Goal: Task Accomplishment & Management: Use online tool/utility

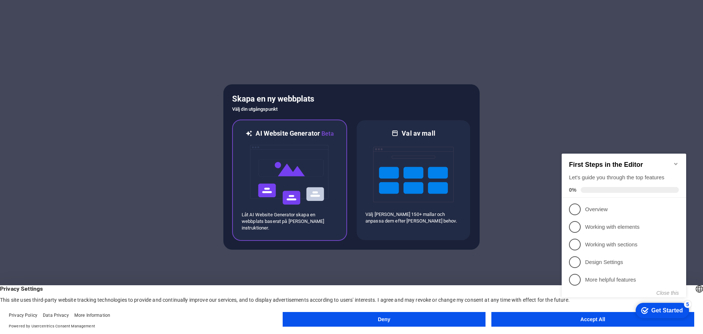
click at [267, 182] on img at bounding box center [289, 174] width 81 height 73
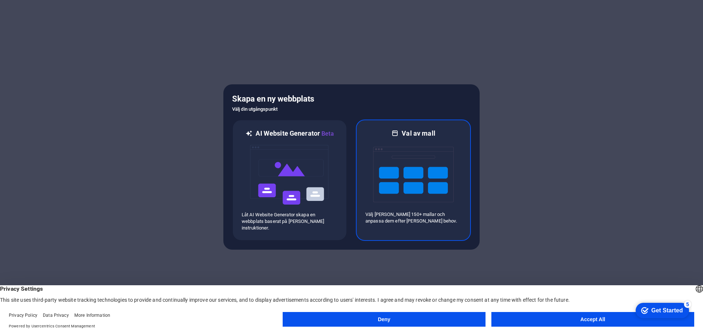
click at [380, 183] on img at bounding box center [413, 174] width 81 height 73
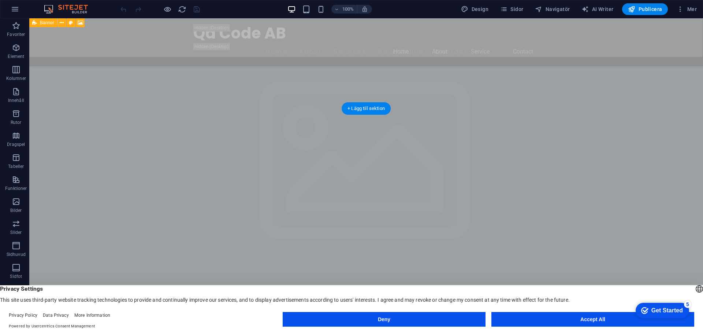
scroll to position [549, 0]
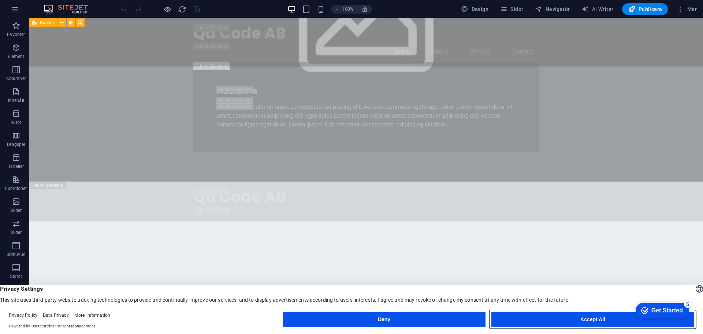
click at [567, 320] on button "Accept All" at bounding box center [592, 319] width 203 height 15
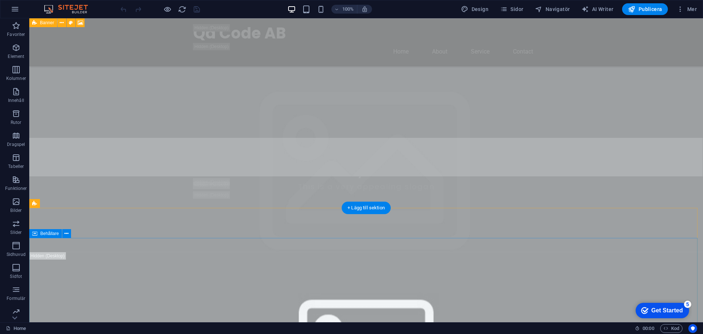
scroll to position [0, 0]
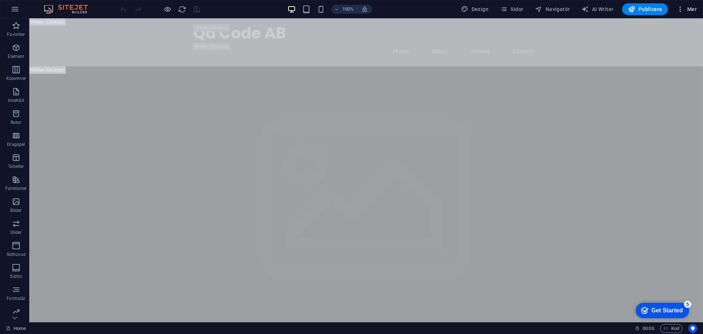
click at [691, 15] on div "100% Design Sidor Navigatör AI Writer Publicera Mer" at bounding box center [351, 9] width 702 height 18
click at [685, 11] on span "Mer" at bounding box center [687, 8] width 20 height 7
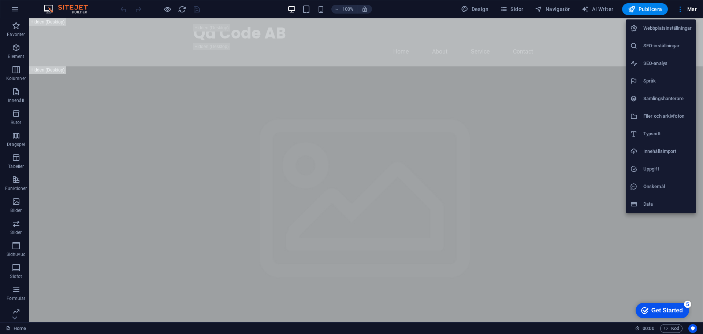
click at [395, 14] on div at bounding box center [351, 167] width 703 height 334
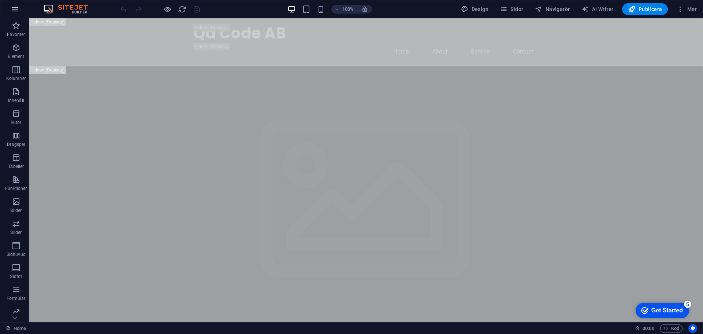
click at [12, 12] on icon "button" at bounding box center [15, 9] width 9 height 9
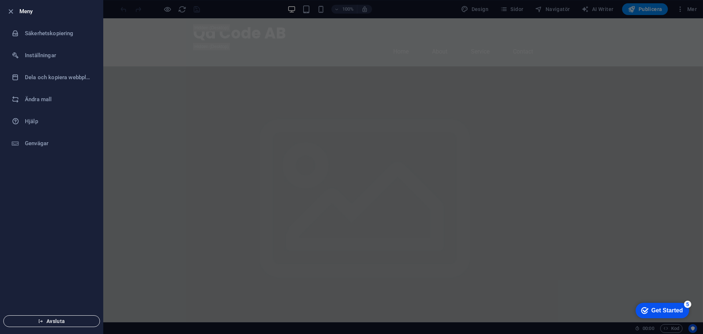
click at [64, 323] on span "Avsluta" at bounding box center [52, 321] width 84 height 6
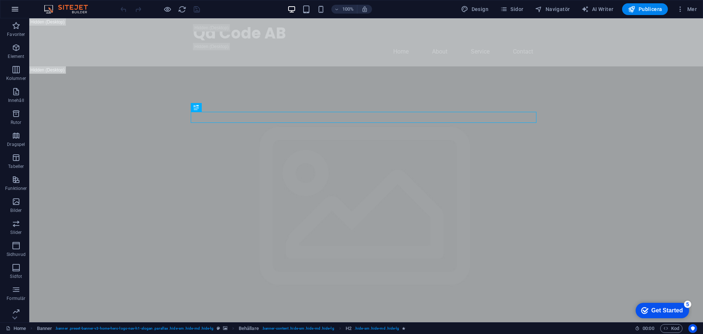
click at [19, 12] on icon "button" at bounding box center [15, 9] width 9 height 9
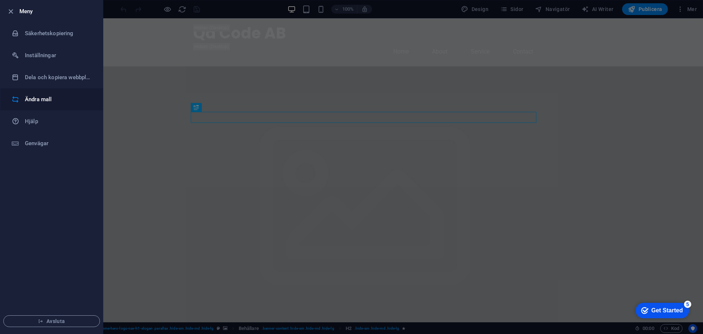
click at [47, 97] on h6 "Ändra mall" at bounding box center [59, 99] width 68 height 9
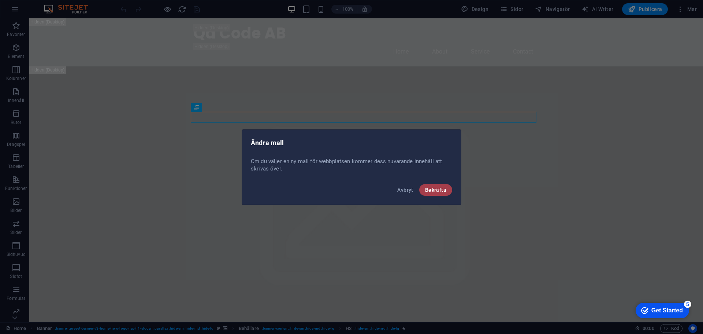
click at [432, 191] on span "Bekräfta" at bounding box center [435, 190] width 21 height 6
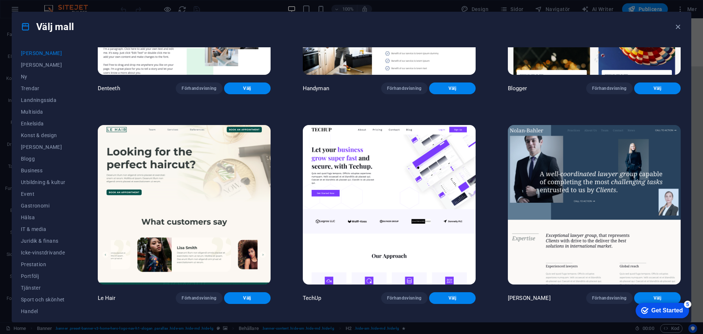
scroll to position [3076, 0]
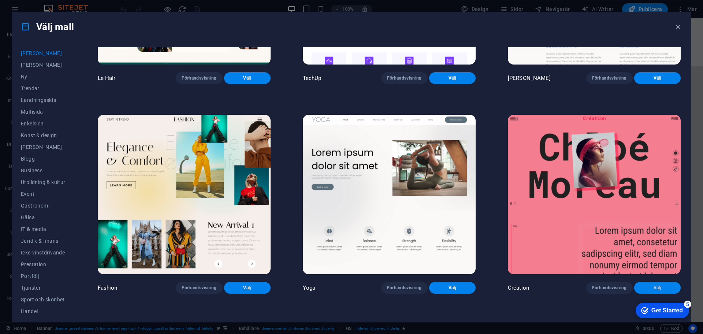
click at [660, 285] on span "Välj" at bounding box center [657, 288] width 35 height 6
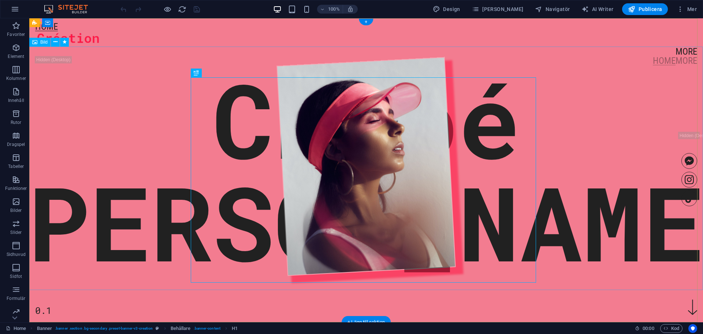
click at [363, 136] on figure at bounding box center [366, 166] width 684 height 245
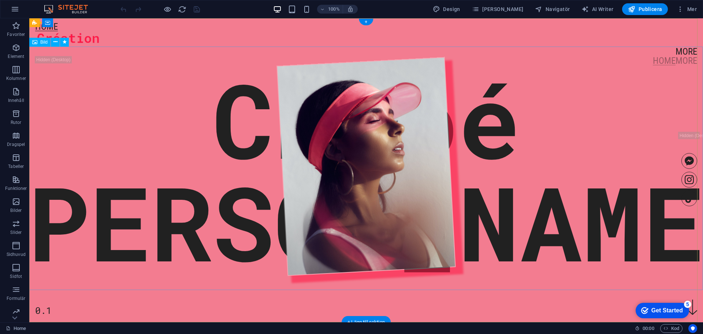
click at [335, 167] on figure at bounding box center [366, 166] width 684 height 245
drag, startPoint x: 404, startPoint y: 153, endPoint x: 472, endPoint y: 155, distance: 67.8
click at [473, 154] on figure at bounding box center [366, 166] width 684 height 245
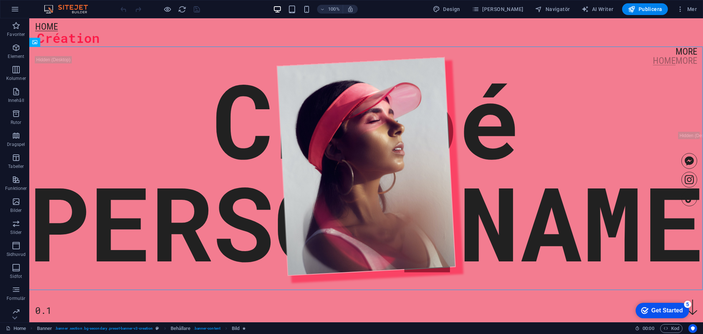
click at [3, 13] on div "100% Design Sidor Navigatör AI Writer Publicera Mer" at bounding box center [351, 9] width 702 height 18
click at [9, 11] on button "button" at bounding box center [15, 9] width 18 height 18
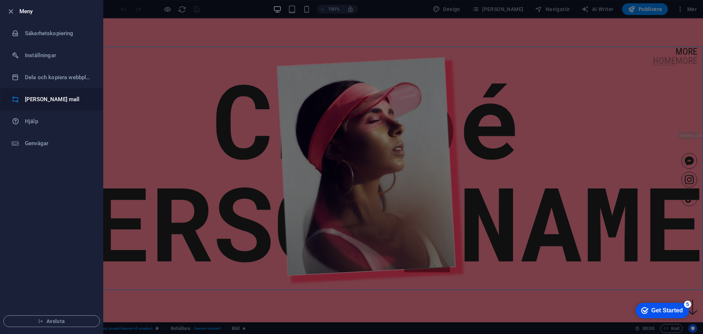
click at [48, 101] on h6 "Ändra mall" at bounding box center [59, 99] width 68 height 9
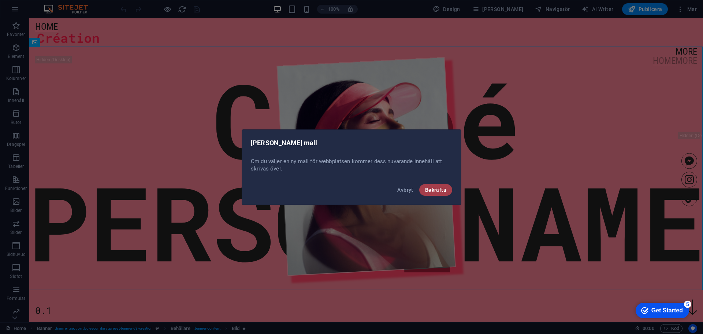
click at [438, 191] on span "Bekräfta" at bounding box center [435, 190] width 21 height 6
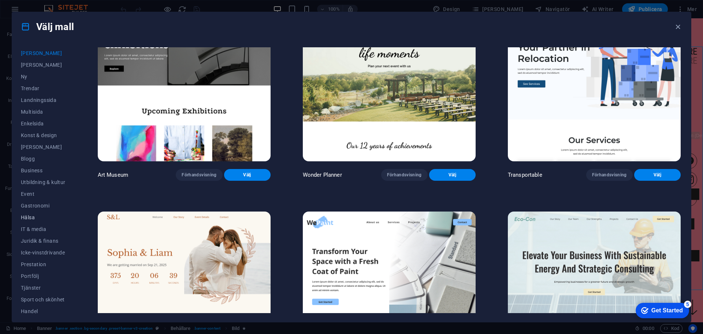
scroll to position [27, 0]
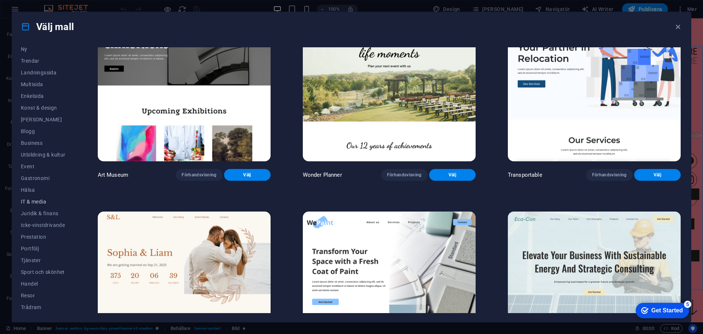
click at [36, 202] on span "IT & media" at bounding box center [43, 201] width 45 height 6
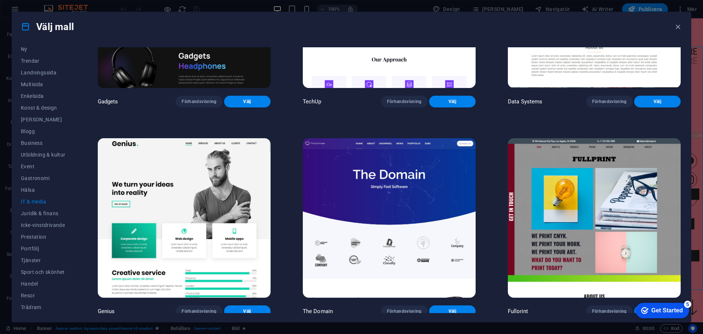
scroll to position [439, 0]
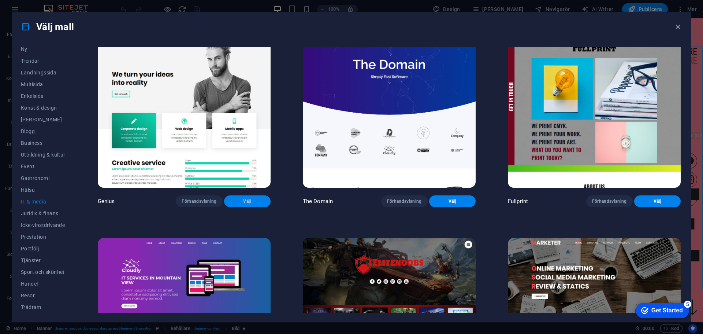
click at [251, 199] on span "Välj" at bounding box center [247, 201] width 35 height 6
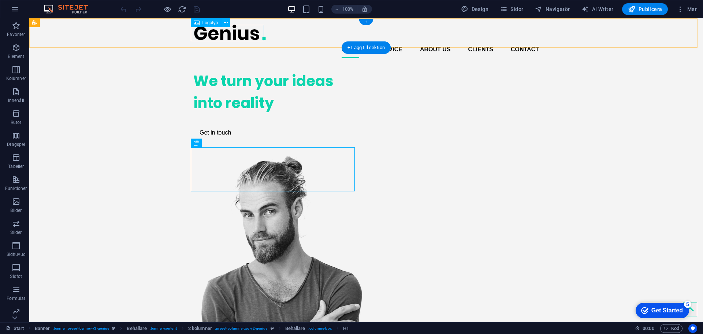
click at [216, 32] on div at bounding box center [366, 32] width 346 height 16
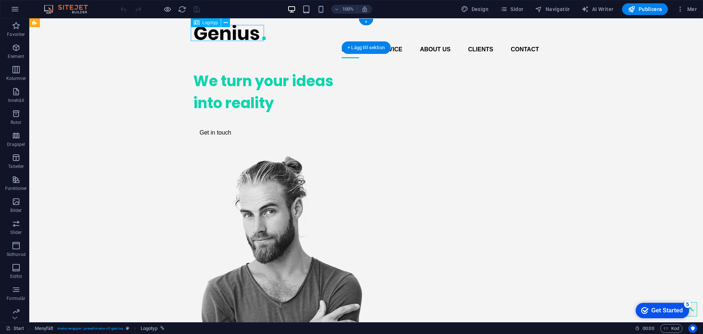
click at [220, 38] on div at bounding box center [366, 32] width 346 height 16
click at [91, 38] on div "Home Service About us Clients Contact" at bounding box center [366, 41] width 674 height 46
select select "px"
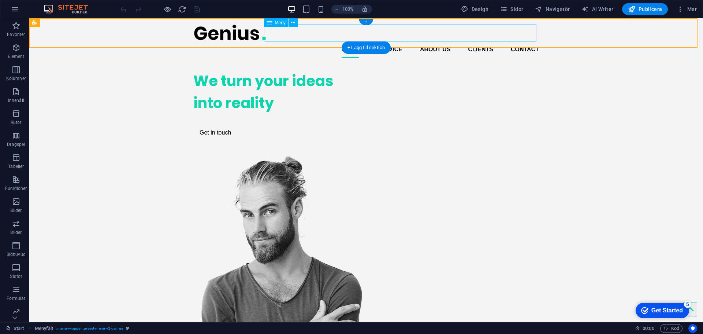
click at [232, 32] on div at bounding box center [366, 32] width 346 height 16
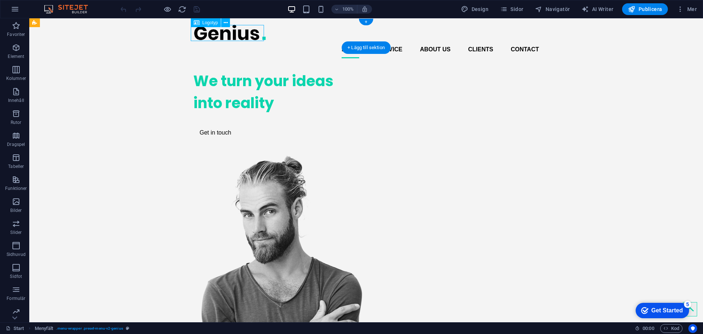
click at [232, 32] on div at bounding box center [366, 32] width 346 height 16
select select "px"
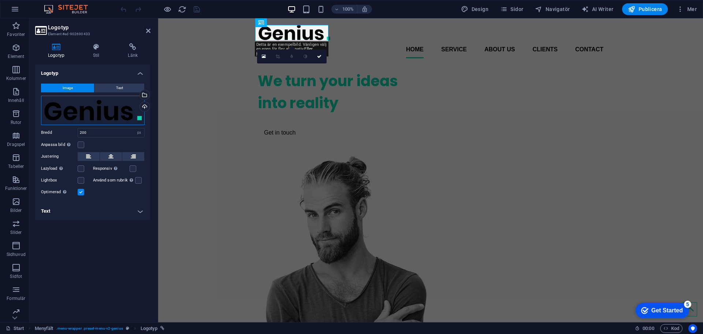
click at [99, 112] on div "Dra filer hit, klicka för att välja filer eller välj filer från Filer eller vår…" at bounding box center [93, 110] width 104 height 29
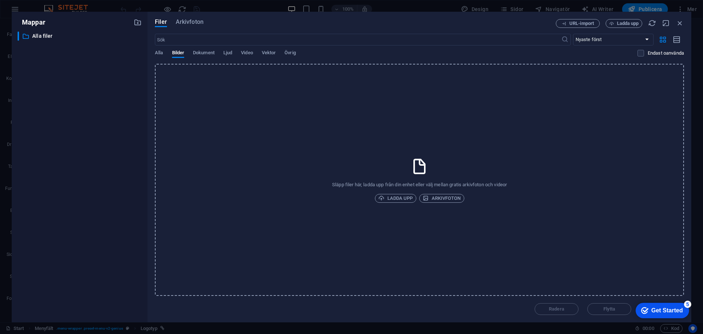
click at [99, 112] on div "​ Alla filer Alla filer" at bounding box center [80, 173] width 124 height 285
drag, startPoint x: 681, startPoint y: 18, endPoint x: 684, endPoint y: 22, distance: 5.0
click at [681, 18] on div "Filer Arkivfoton URL-import Ladda upp ​ Nyaste först Äldst först Namn (A–Ö) Nam…" at bounding box center [420, 167] width 544 height 310
drag, startPoint x: 684, startPoint y: 22, endPoint x: 654, endPoint y: 4, distance: 34.4
click at [684, 23] on icon "button" at bounding box center [680, 23] width 8 height 8
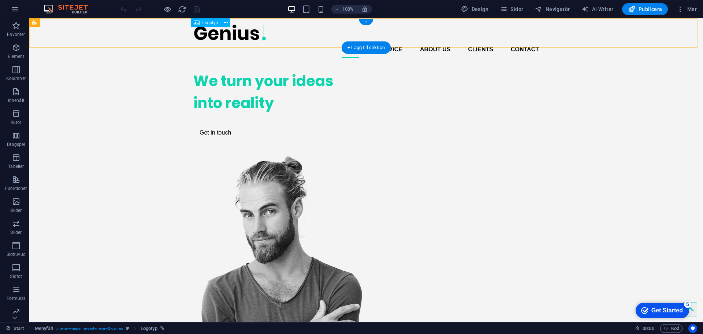
click at [227, 38] on div at bounding box center [366, 32] width 346 height 16
select select "px"
click at [350, 41] on nav "Home Service About us Clients Contact" at bounding box center [366, 50] width 346 height 18
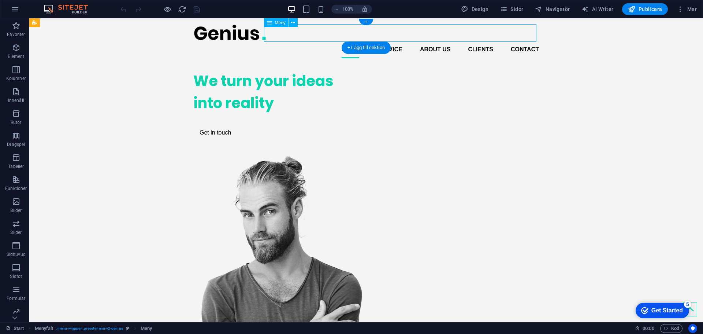
click at [350, 41] on nav "Home Service About us Clients Contact" at bounding box center [366, 50] width 346 height 18
select select
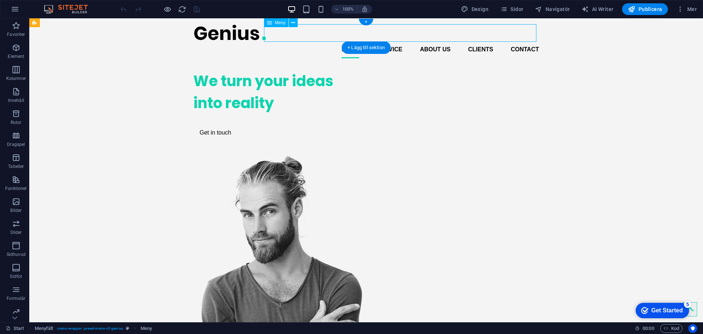
select select
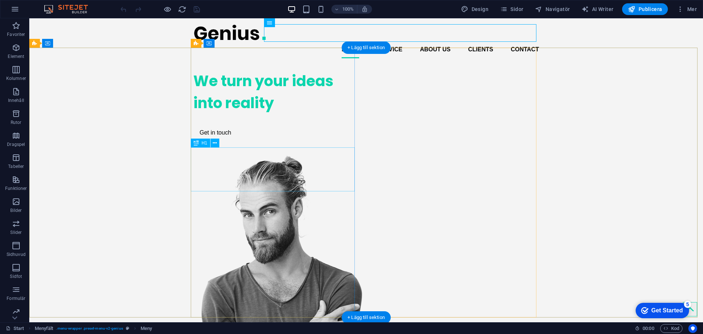
click at [244, 114] on div "We turn your ideas into reality" at bounding box center [275, 92] width 164 height 44
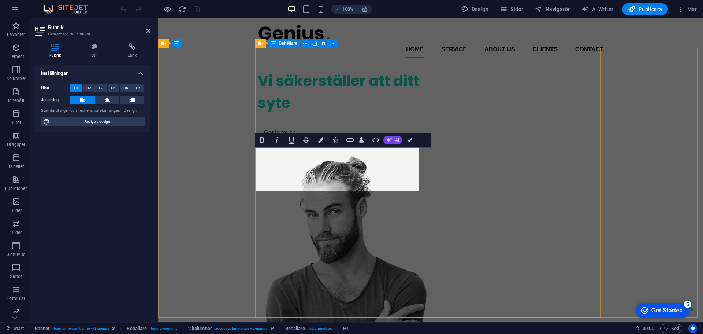
click at [396, 135] on button "AI" at bounding box center [392, 139] width 19 height 9
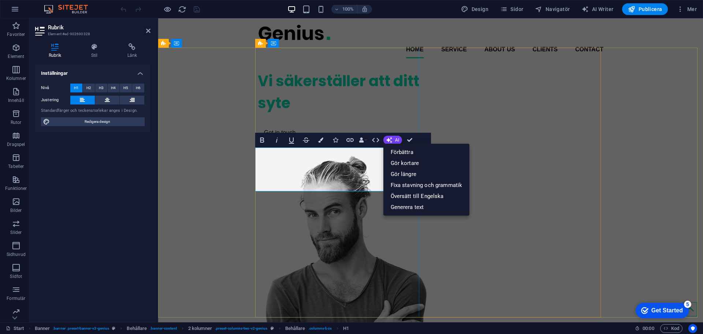
click at [328, 114] on h1 "Vi säkerställer att ditt syte" at bounding box center [340, 92] width 164 height 44
click at [321, 114] on h1 "Vi säkerställer att ditt syte" at bounding box center [340, 92] width 164 height 44
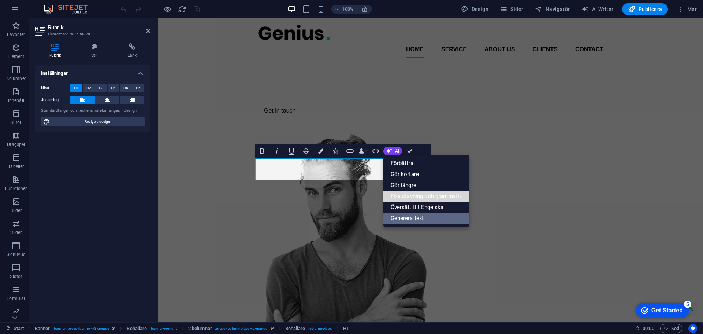
click at [410, 197] on link "Fixa stavning och grammatik" at bounding box center [426, 195] width 86 height 11
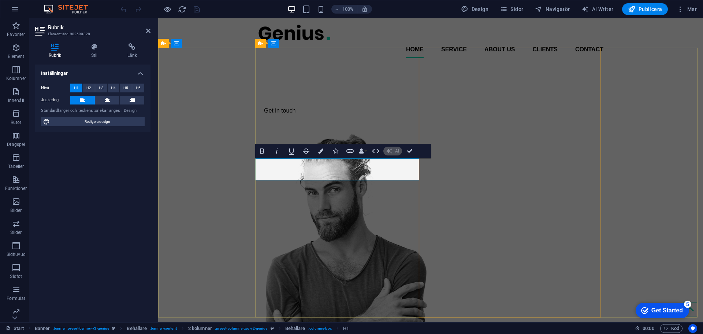
click at [360, 92] on h1 "​" at bounding box center [340, 81] width 164 height 22
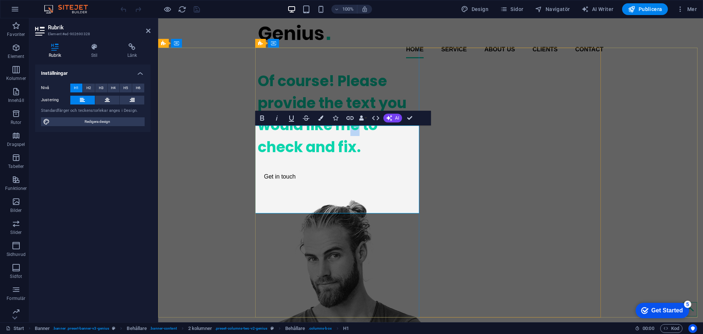
drag, startPoint x: 355, startPoint y: 175, endPoint x: 350, endPoint y: 173, distance: 4.8
click at [350, 158] on h1 "Of course! Please provide the text you would like me to check and fix." at bounding box center [340, 114] width 164 height 88
click at [366, 158] on h1 "Of course! Please provide the text you would like me to check and fix." at bounding box center [340, 114] width 164 height 88
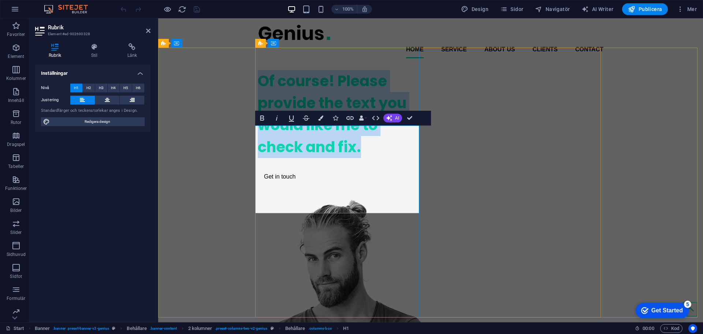
drag, startPoint x: 371, startPoint y: 204, endPoint x: 257, endPoint y: 139, distance: 130.9
click at [258, 139] on h1 "Of course! Please provide the text you would like me to check and fix." at bounding box center [340, 114] width 164 height 88
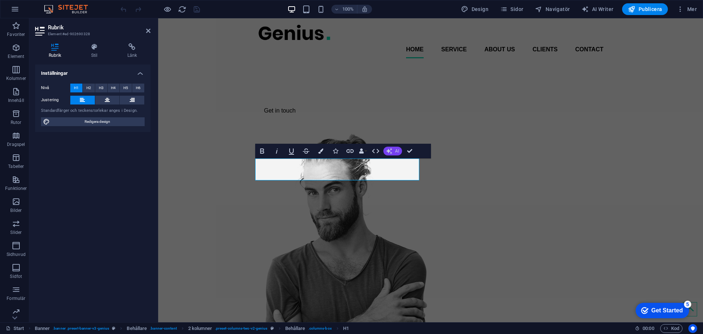
click at [394, 149] on button "AI" at bounding box center [392, 150] width 19 height 9
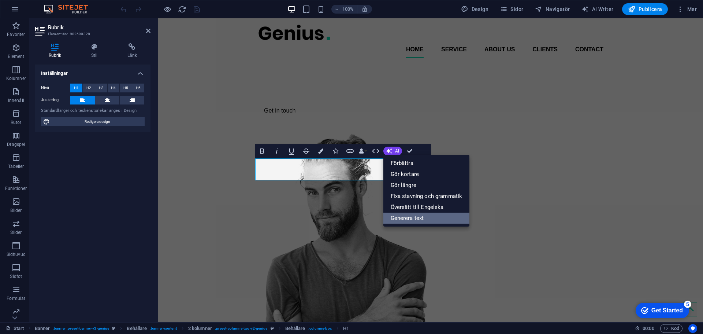
click at [414, 219] on link "Generera text" at bounding box center [426, 217] width 86 height 11
select select "English"
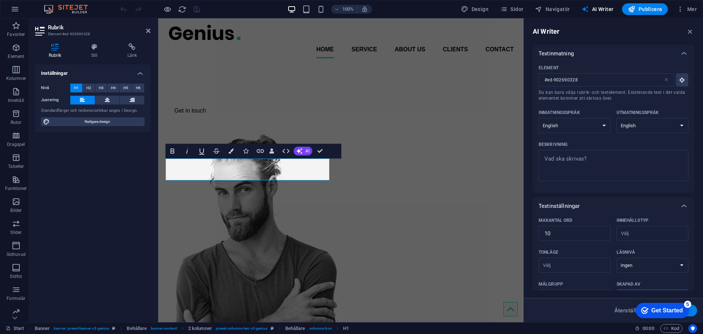
click at [563, 56] on p "Textinmatning" at bounding box center [556, 53] width 35 height 7
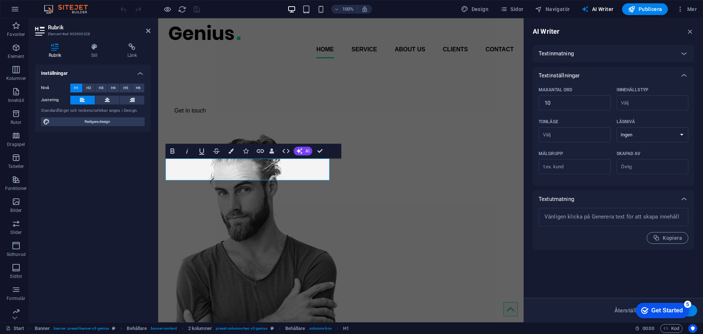
click at [562, 55] on p "Textinmatning" at bounding box center [556, 53] width 35 height 7
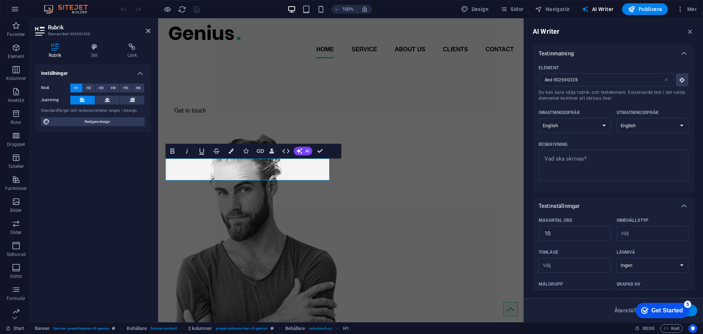
click at [569, 54] on p "Textinmatning" at bounding box center [556, 53] width 35 height 7
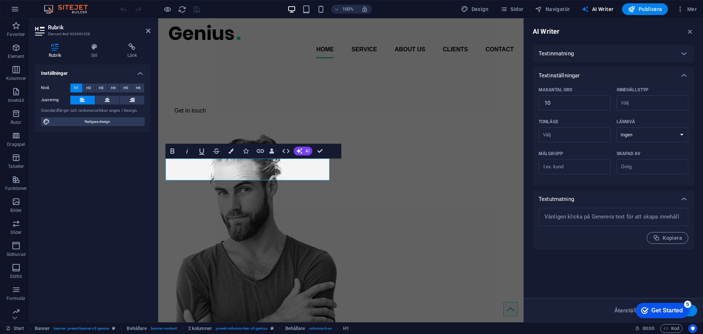
click at [569, 54] on p "Textinmatning" at bounding box center [556, 53] width 35 height 7
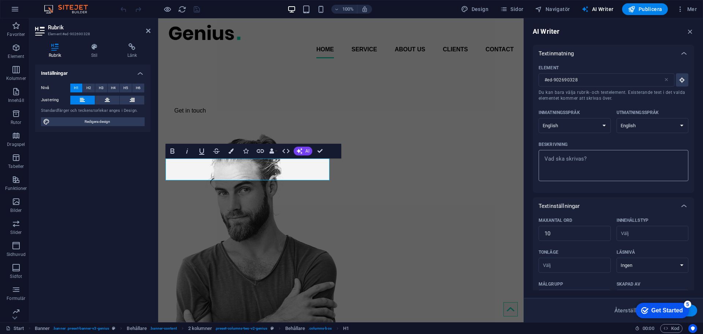
type textarea "x"
click at [567, 157] on textarea "Beskrivning x ​" at bounding box center [613, 165] width 142 height 24
type textarea "N"
type textarea "x"
type textarea "Nå"
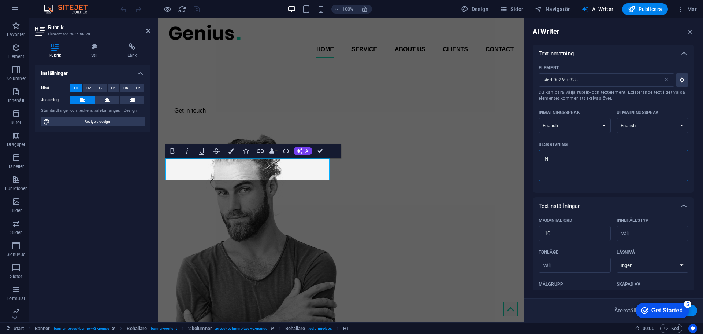
type textarea "x"
type textarea "Nåo"
type textarea "x"
type textarea "Nåon"
type textarea "x"
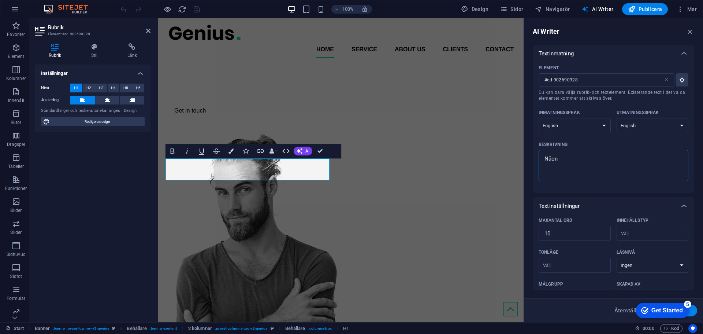
type textarea "Nåo"
type textarea "x"
type textarea "Nå"
type textarea "x"
type textarea "Någ"
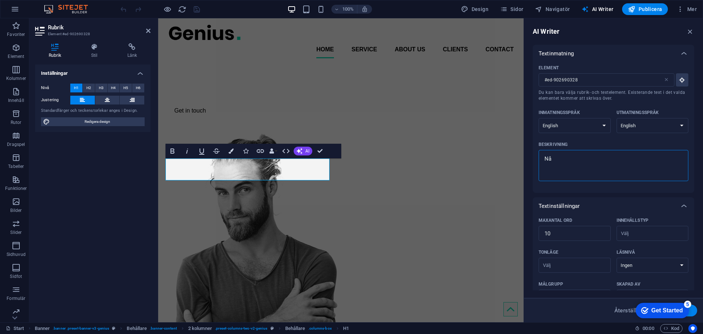
type textarea "x"
type textarea "Någo"
type textarea "x"
type textarea "Någon"
type textarea "x"
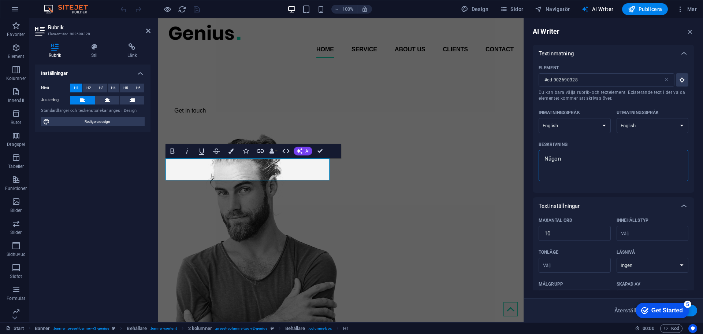
type textarea "Någont"
type textarea "x"
type textarea "Någonti"
type textarea "x"
type textarea "Någontin"
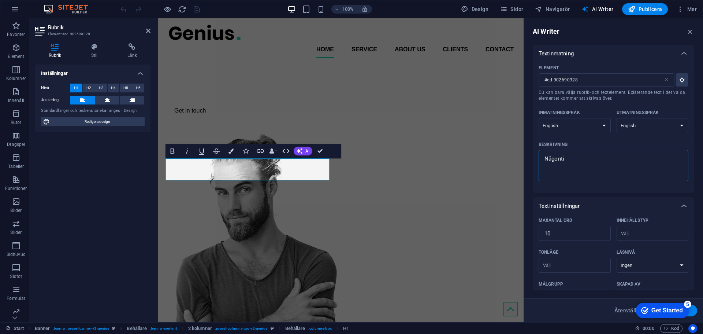
type textarea "x"
type textarea "Någonting"
type textarea "x"
type textarea "Någonting"
type textarea "x"
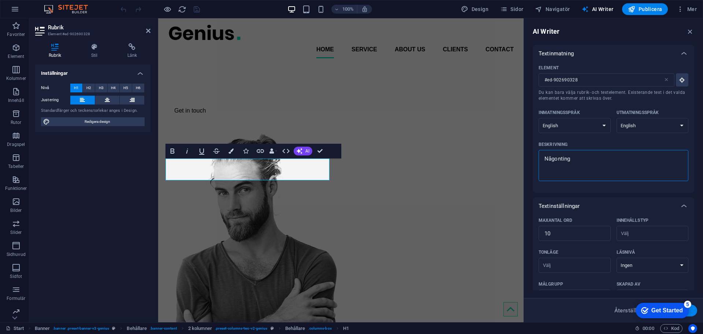
type textarea "Någonting a"
type textarea "x"
type textarea "Någonting at"
type textarea "x"
type textarea "Någonting att"
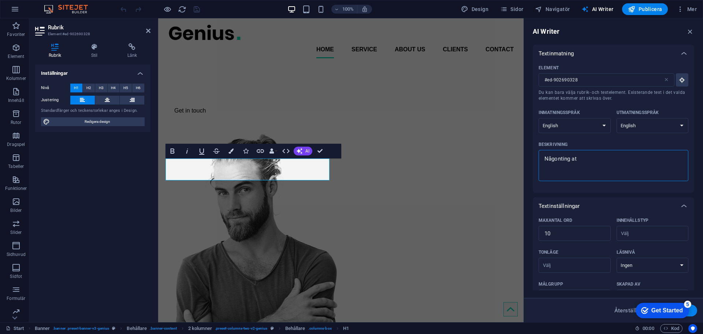
type textarea "x"
type textarea "Någonting attr"
type textarea "x"
type textarea "Någonting attra"
type textarea "x"
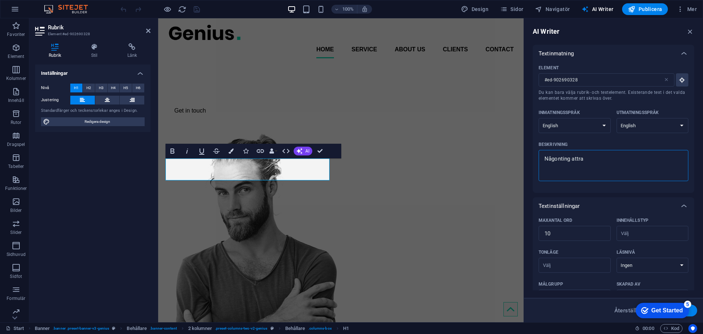
type textarea "Någonting attrag"
type textarea "x"
type textarea "Någonting attragwe"
type textarea "x"
type textarea "Någonting attragwer"
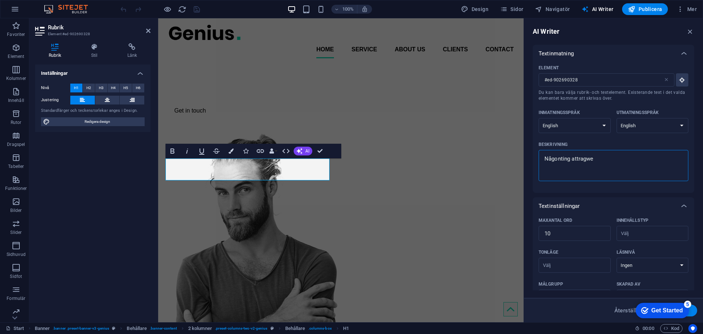
type textarea "x"
type textarea "Någonting attragwe"
type textarea "x"
type textarea "Någonting attragw"
type textarea "x"
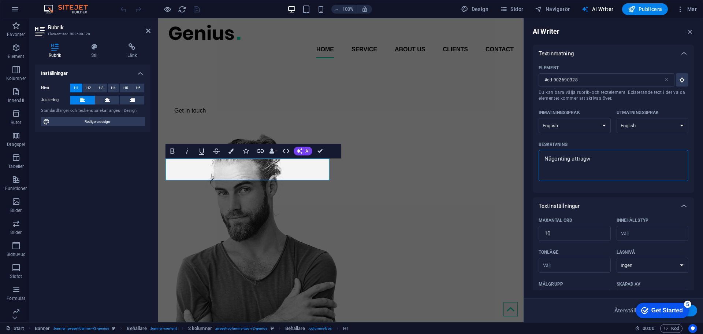
type textarea "Någonting attrag"
type textarea "x"
type textarea "Någonting attra"
type textarea "x"
type textarea "Någonting attrah"
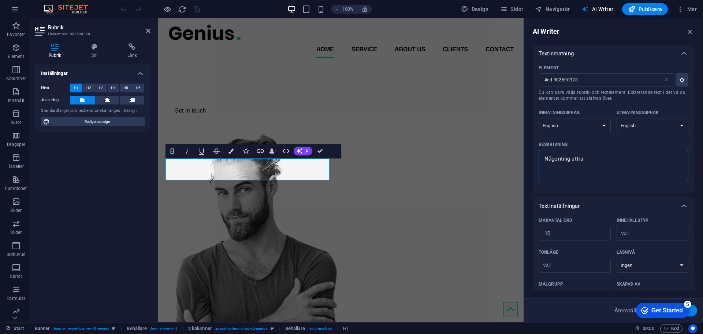
type textarea "x"
type textarea "Någonting attrahe"
type textarea "x"
type textarea "Någonting attraher"
type textarea "x"
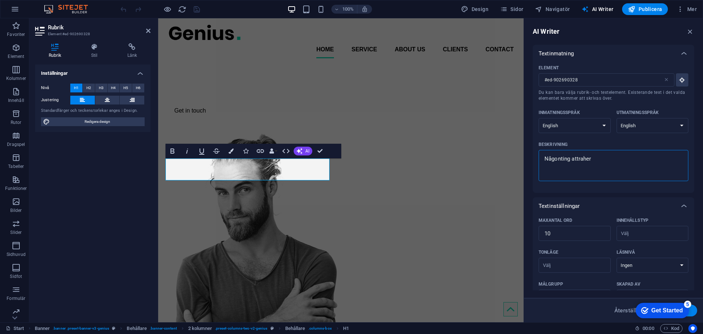
type textarea "Någonting attrahera"
type textarea "x"
type textarea "Någonting attraheran"
type textarea "x"
type textarea "Någonting attraherand"
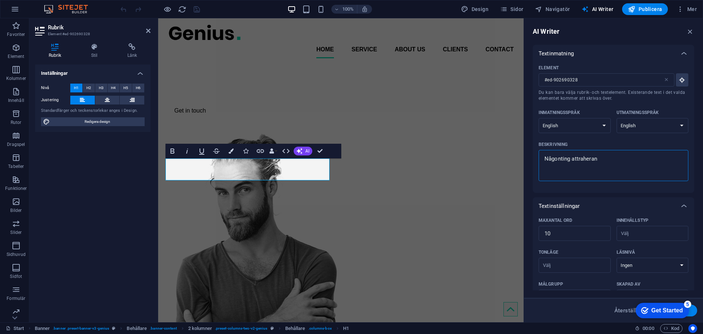
type textarea "x"
type textarea "Någonting attraherande"
type textarea "x"
type textarea "Någonting attraherande"
type textarea "x"
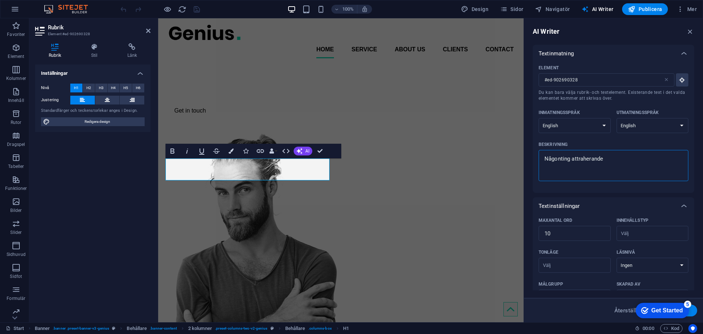
type textarea "Någonting attraherande o"
type textarea "x"
type textarea "Någonting attraherande om"
type textarea "x"
type textarea "Någonting attraherande om"
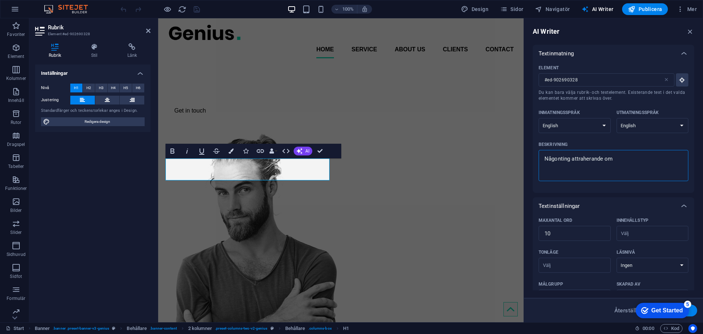
type textarea "x"
type textarea "Någonting attraherande om t"
type textarea "x"
type textarea "Någonting attraherande om te"
type textarea "x"
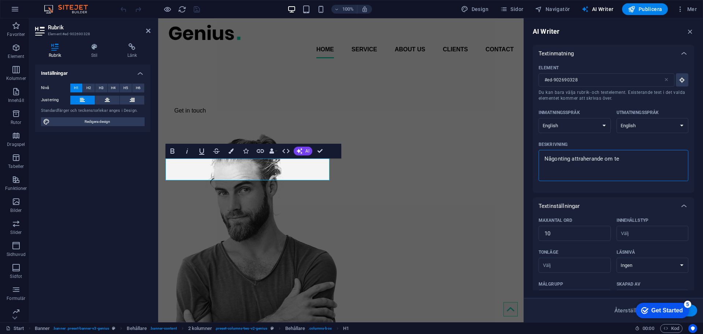
type textarea "Någonting attraherande om tes"
type textarea "x"
type textarea "Någonting attraherande om test"
type textarea "x"
type textarea "Någonting attraherande om testl"
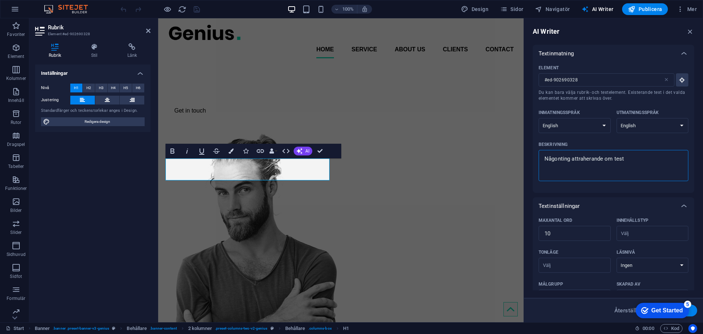
type textarea "x"
type textarea "Någonting attraherande om testle"
type textarea "x"
type textarea "Någonting attraherande om testl"
type textarea "x"
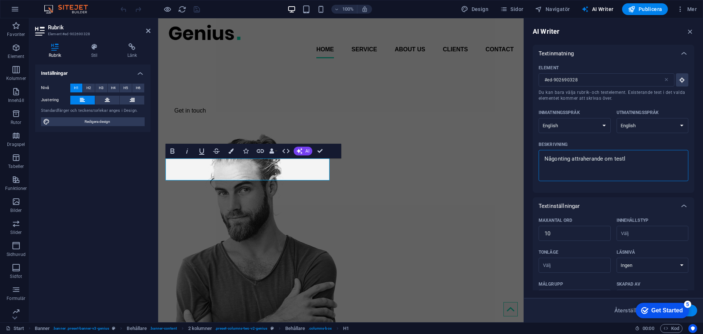
type textarea "Någonting attraherande om test"
type textarea "x"
type textarea "Någonting attraherande om testn"
type textarea "x"
type textarea "Någonting attraherande om testni"
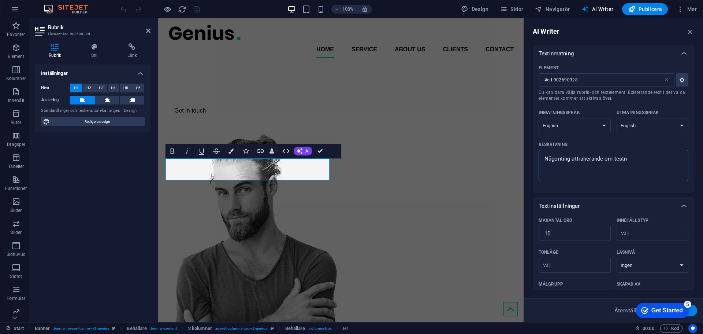
type textarea "x"
type textarea "Någonting attraherande om testnin"
type textarea "x"
type textarea "Någonting attraherande om testning"
type textarea "x"
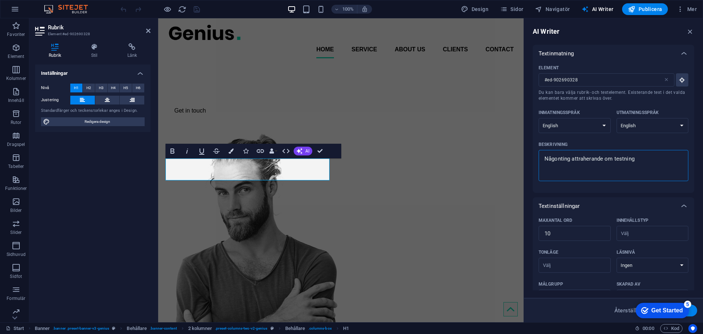
type textarea "Någonting attraherande om testning"
type textarea "x"
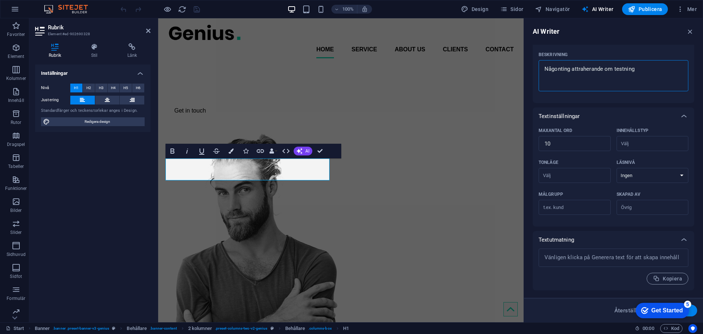
type textarea "Någonting attraherande om testning"
click at [694, 313] on button "Generera text" at bounding box center [671, 310] width 51 height 12
type textarea "x"
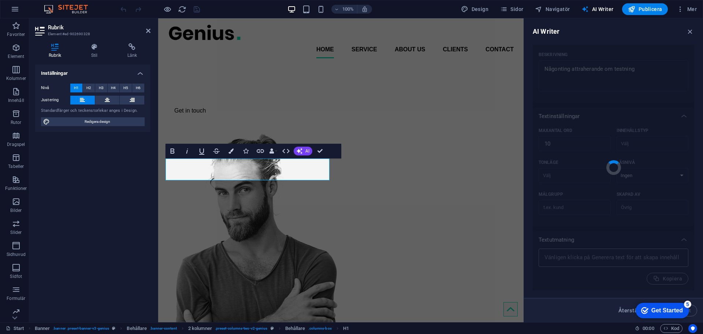
type textarea "x"
type textarea "Discover the allure of testing innovations [DATE]!"
type textarea "x"
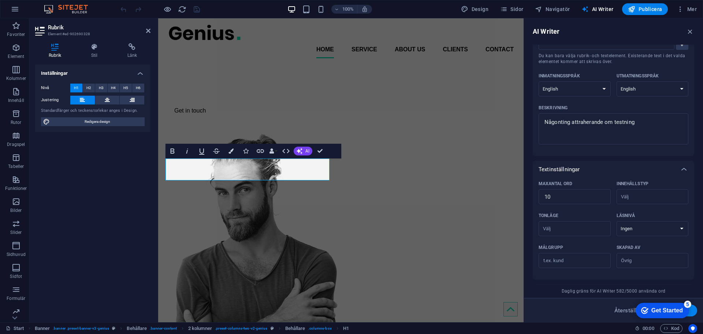
scroll to position [0, 0]
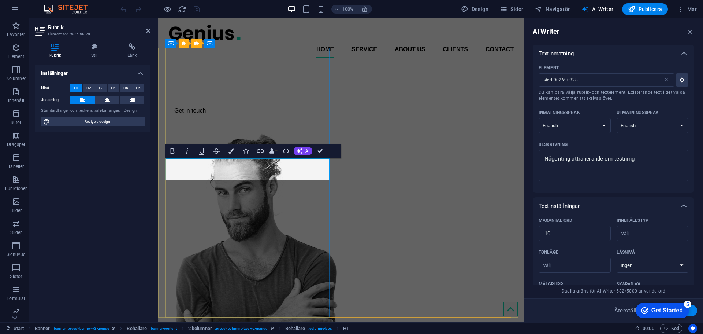
click at [253, 92] on h1 at bounding box center [250, 81] width 164 height 22
click div "checkmark Get Started 5 First Steps in the Editor Let's guide you through the t…"
click at [696, 311] on button "Generera text" at bounding box center [671, 310] width 51 height 12
type textarea "x"
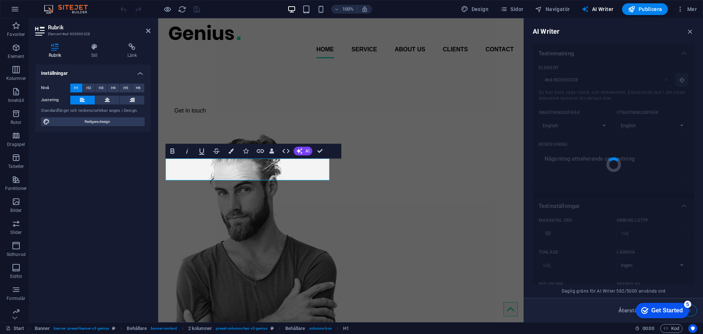
type textarea "x"
type textarea "Explore the allure of engaging testing experiences."
type textarea "x"
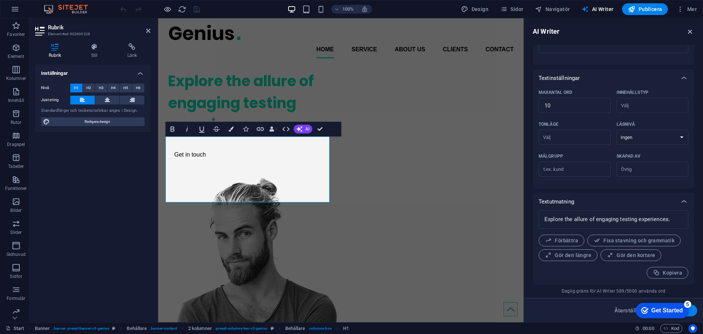
click at [688, 31] on icon "button" at bounding box center [690, 31] width 8 height 8
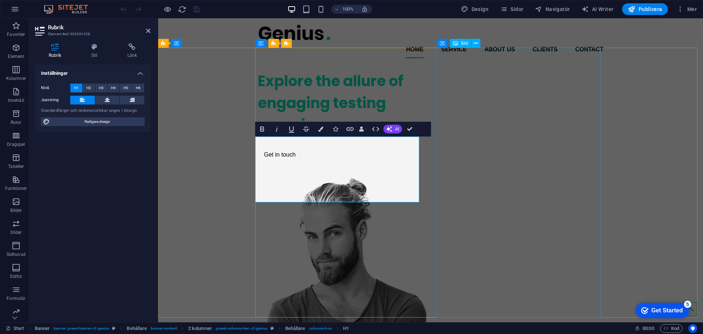
click at [422, 177] on figure at bounding box center [340, 316] width 164 height 279
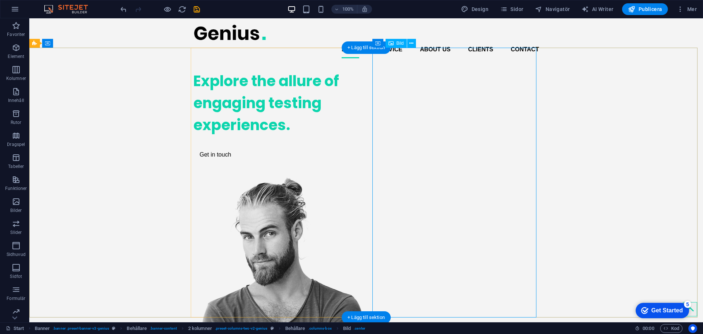
click at [357, 177] on figure at bounding box center [275, 316] width 164 height 279
select select "px"
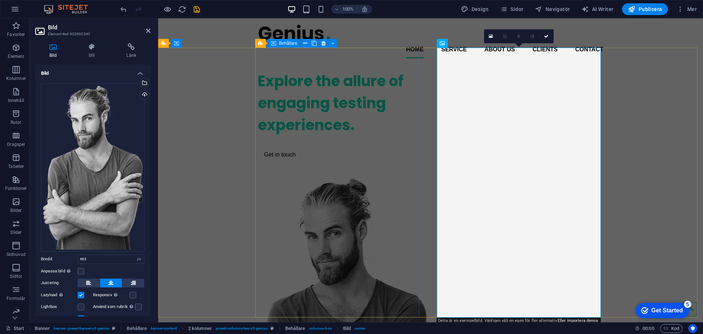
click at [309, 102] on div "Explore the allure of engaging testing experiences. Get in touch" at bounding box center [340, 116] width 164 height 104
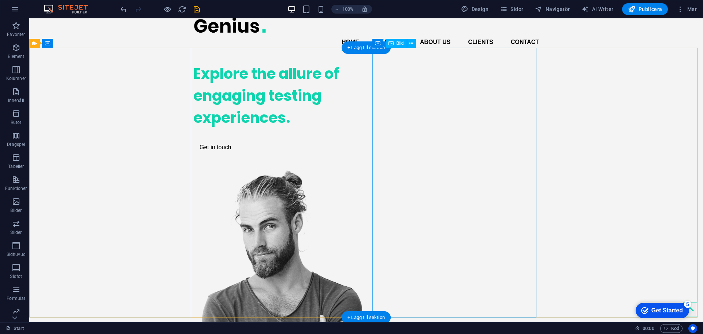
scroll to position [0, 0]
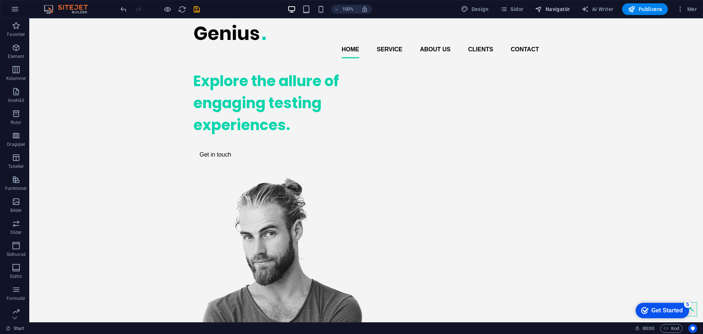
click at [554, 10] on span "Navigatör" at bounding box center [552, 8] width 35 height 7
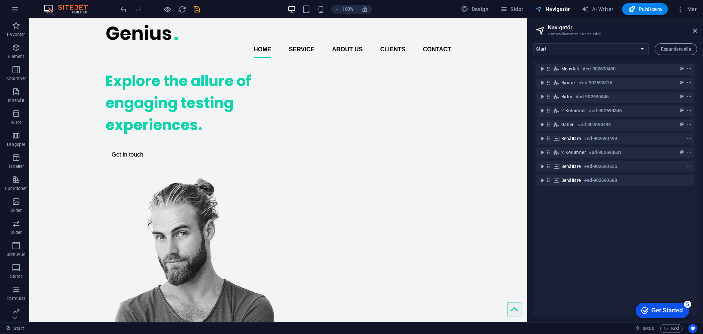
click at [558, 13] on button "Navigatör" at bounding box center [552, 9] width 41 height 12
click at [553, 13] on button "Navigatör" at bounding box center [552, 9] width 41 height 12
click at [513, 11] on span "Sidor" at bounding box center [511, 8] width 23 height 7
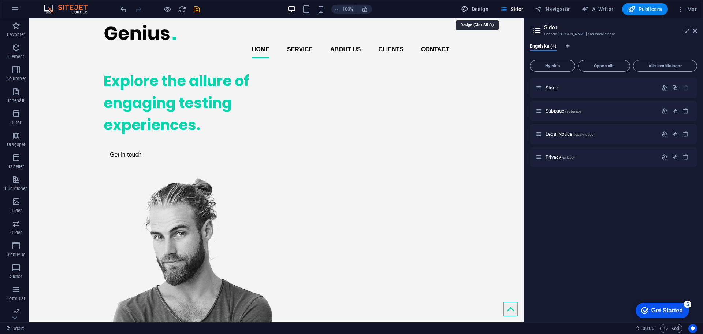
click at [475, 8] on span "Design" at bounding box center [474, 8] width 27 height 7
select select "px"
select select "400"
select select "px"
